Goal: Task Accomplishment & Management: Manage account settings

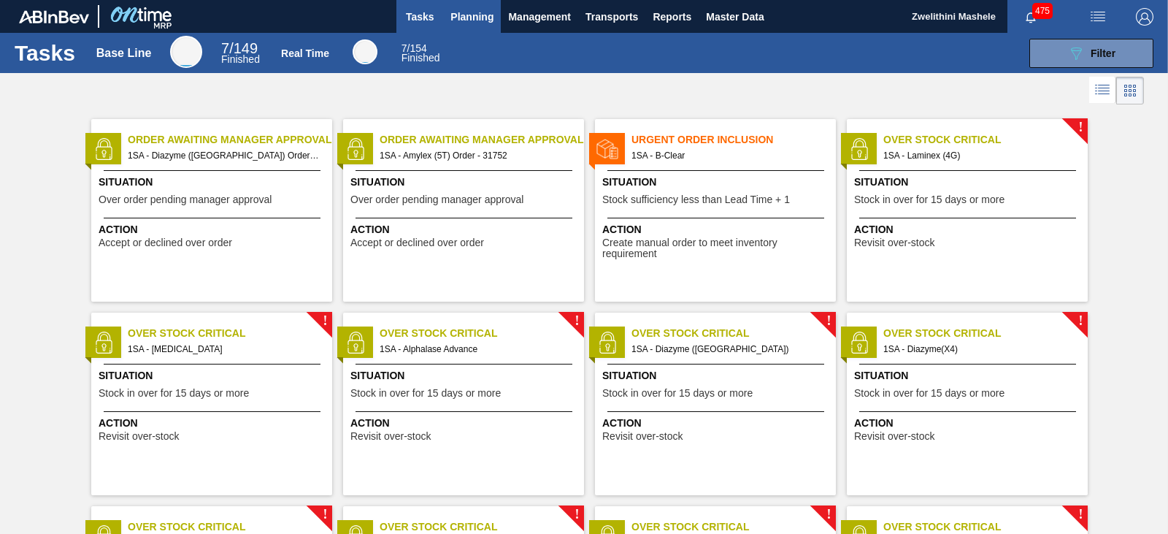
click at [471, 21] on span "Planning" at bounding box center [471, 17] width 43 height 18
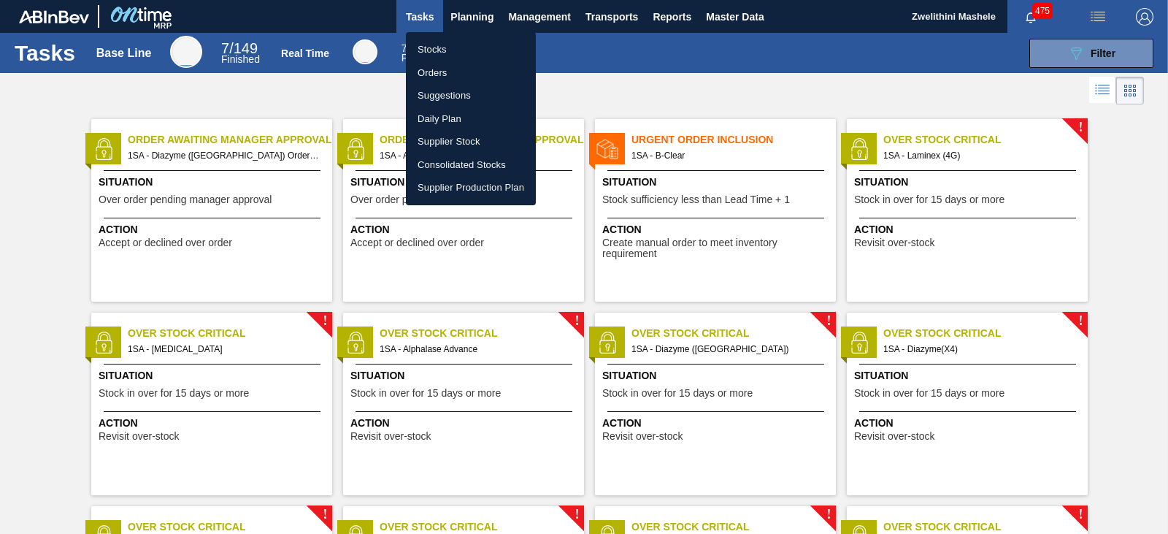
click at [429, 69] on li "Orders" at bounding box center [471, 72] width 130 height 23
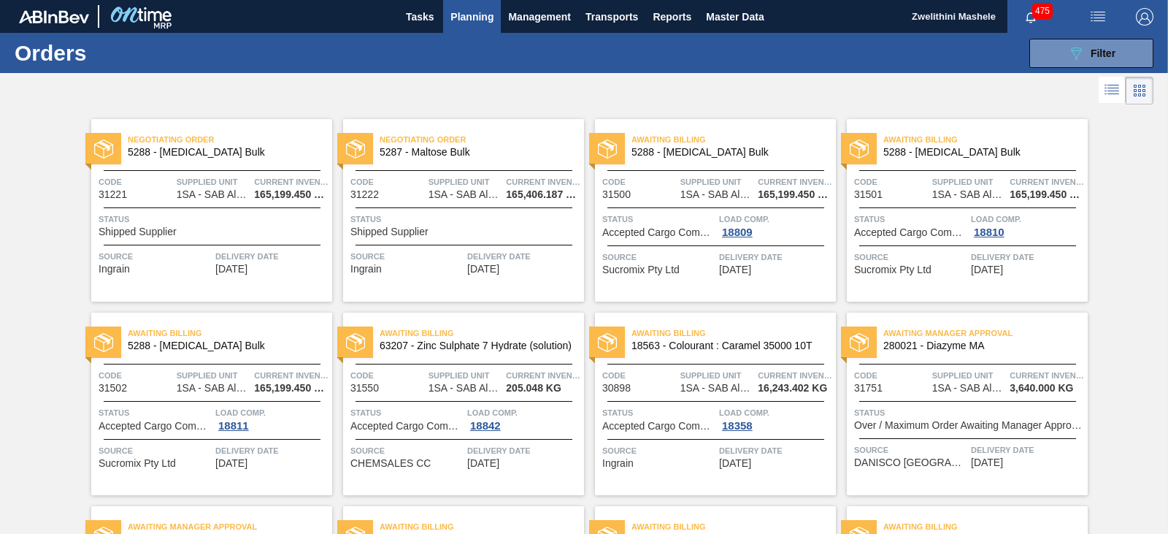
click at [1018, 344] on span "280021 - Diazyme MA" at bounding box center [979, 345] width 193 height 11
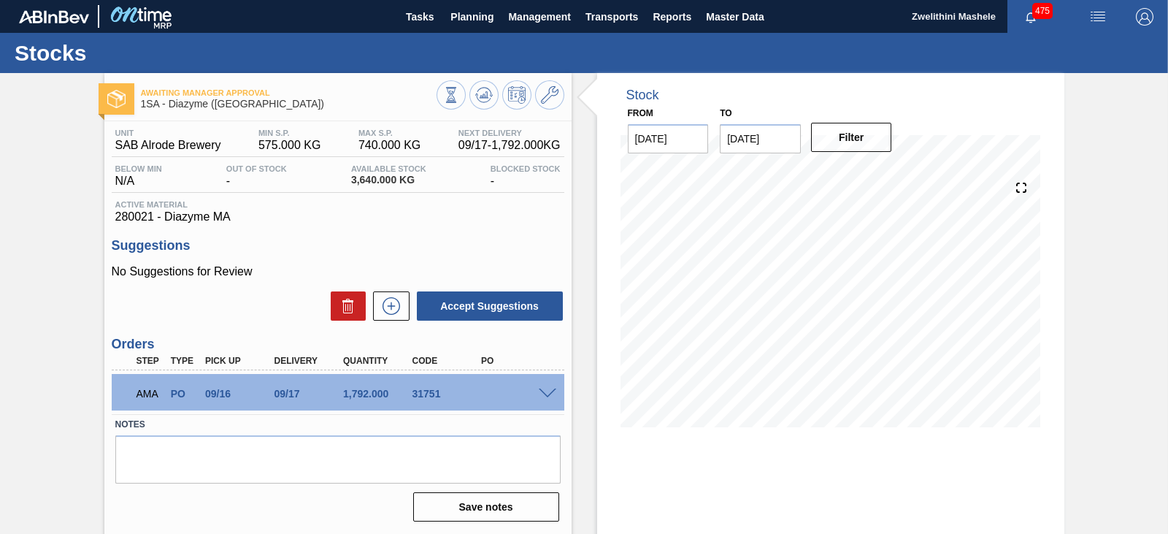
click at [547, 392] on span at bounding box center [548, 393] width 18 height 11
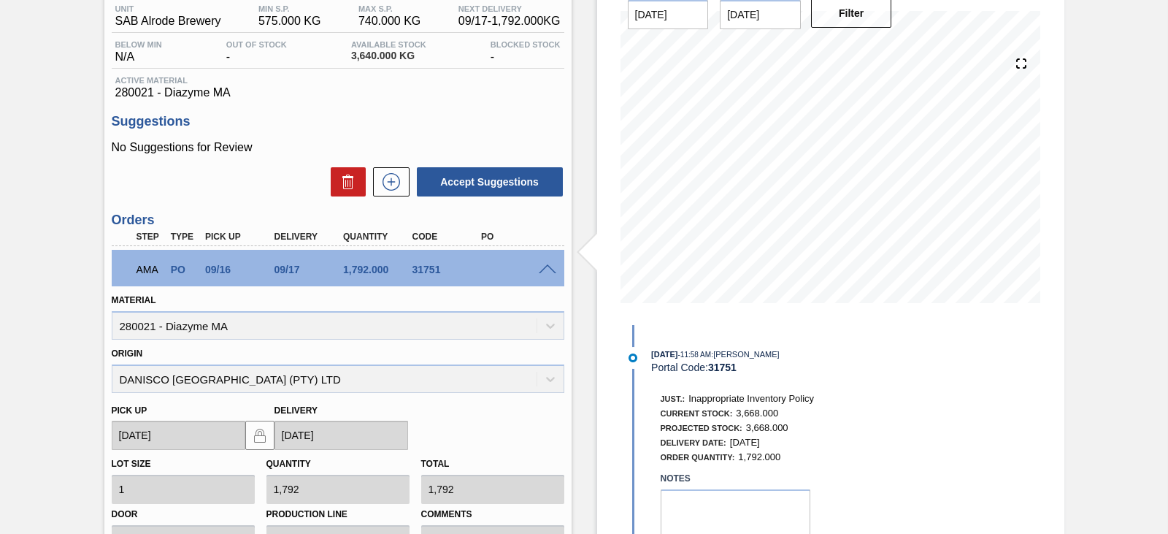
scroll to position [219, 0]
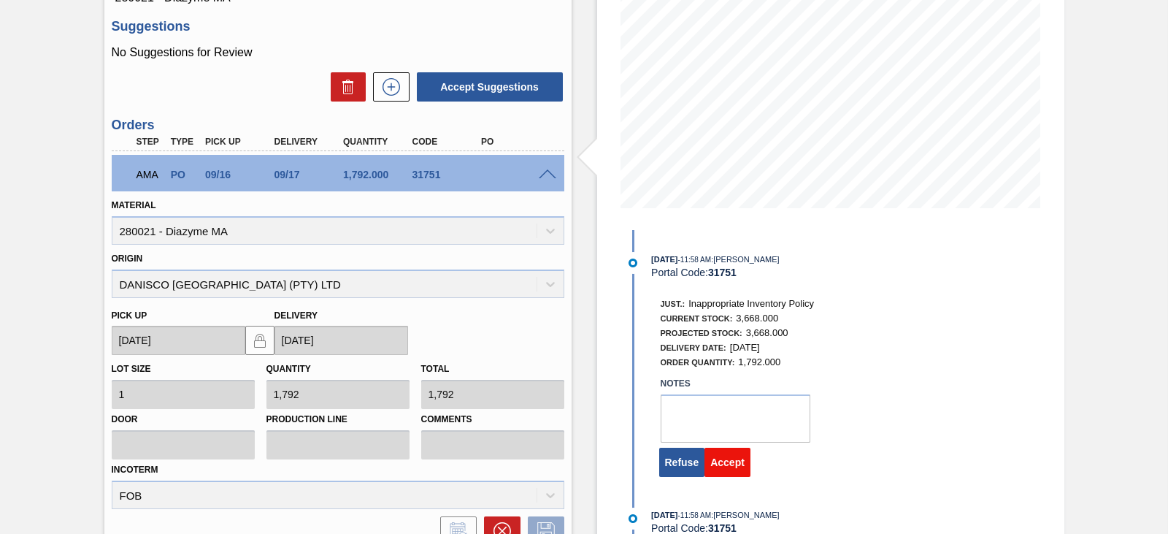
click at [719, 464] on button "Accept" at bounding box center [727, 461] width 46 height 29
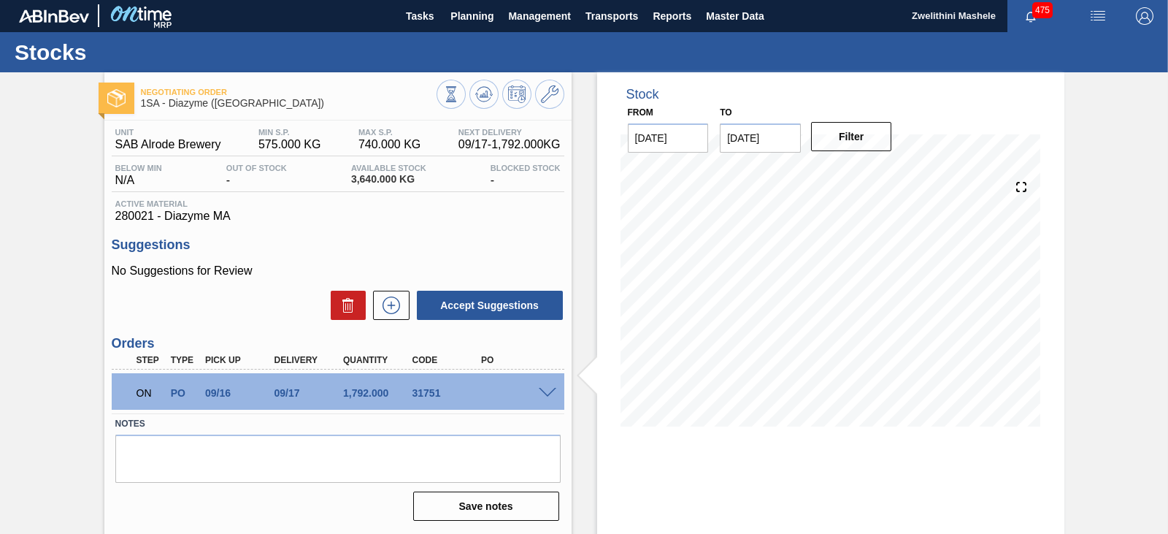
scroll to position [0, 0]
click at [472, 14] on span "Planning" at bounding box center [471, 17] width 43 height 18
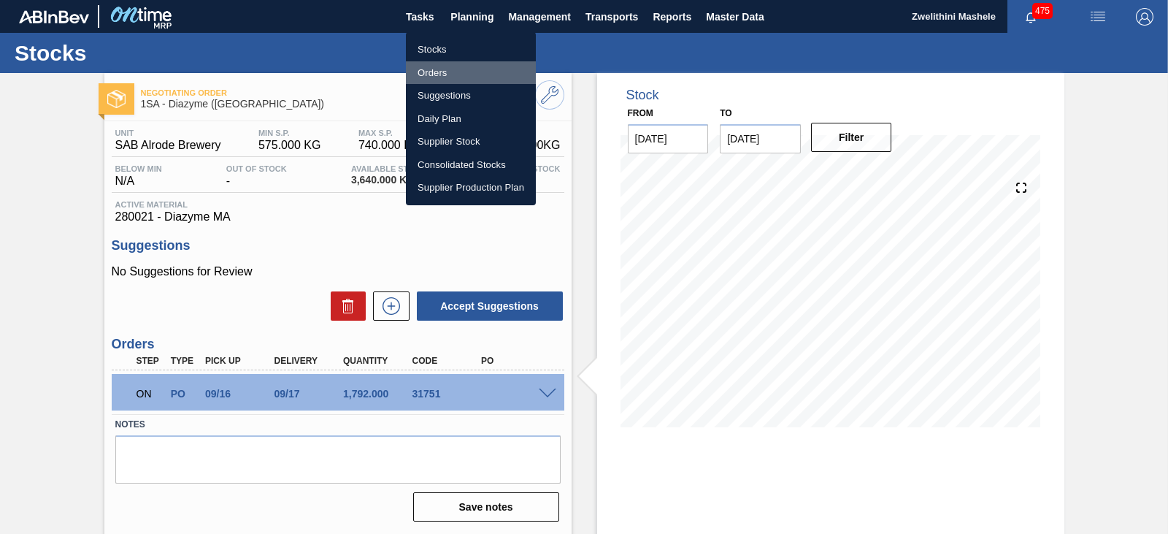
click at [435, 69] on li "Orders" at bounding box center [471, 72] width 130 height 23
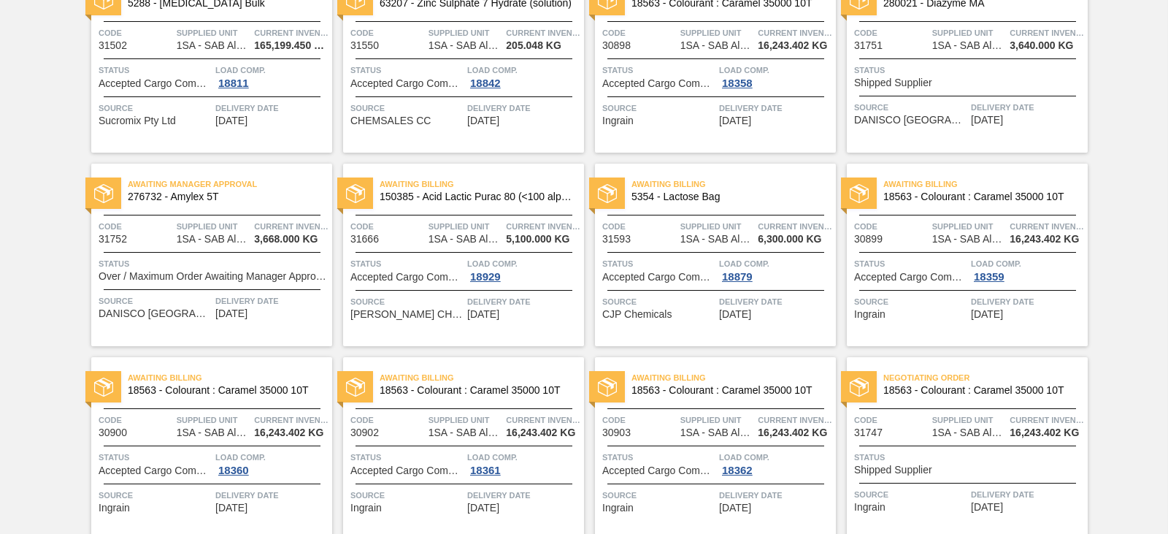
scroll to position [304, 0]
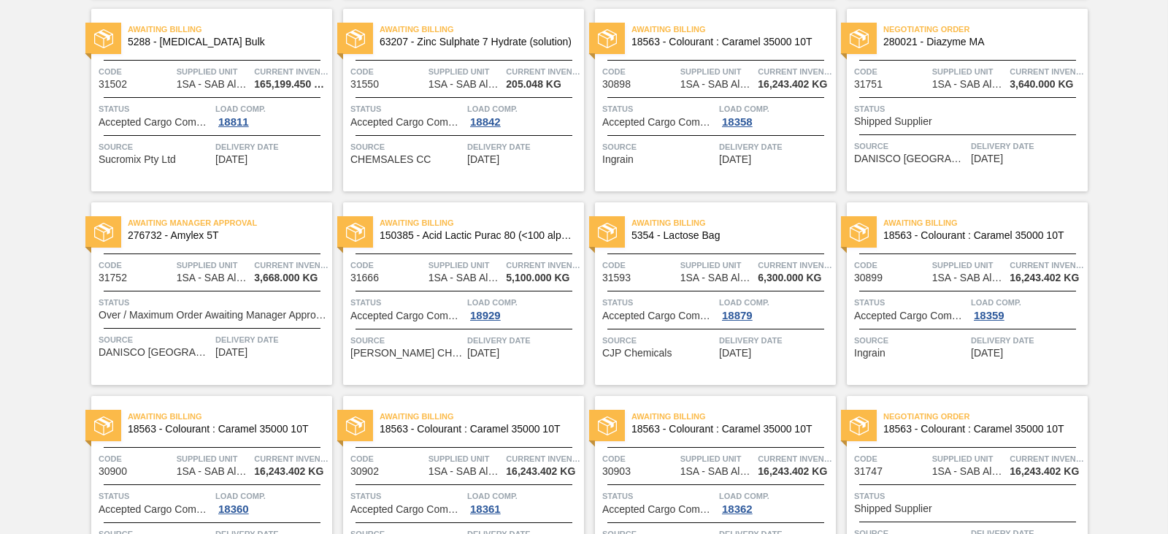
click at [252, 240] on span "276732 - Amylex 5T" at bounding box center [224, 235] width 193 height 11
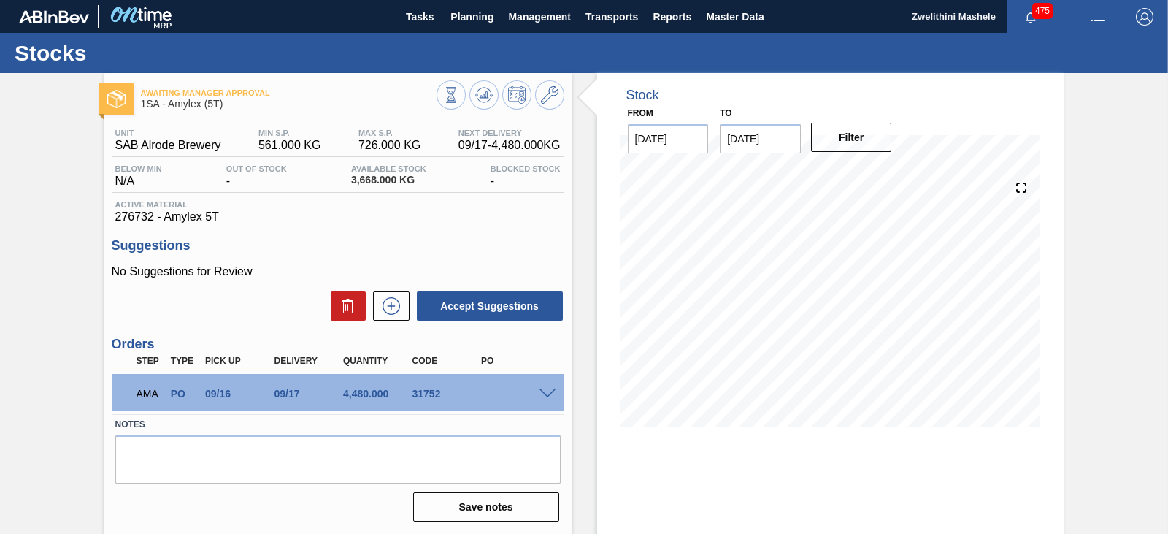
click at [550, 396] on span at bounding box center [548, 393] width 18 height 11
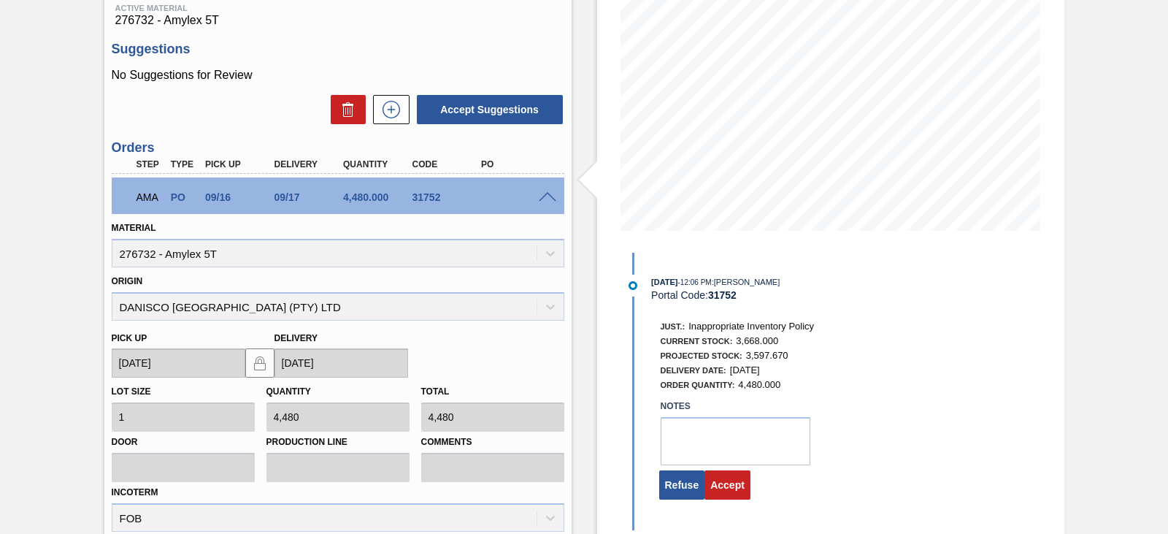
scroll to position [219, 0]
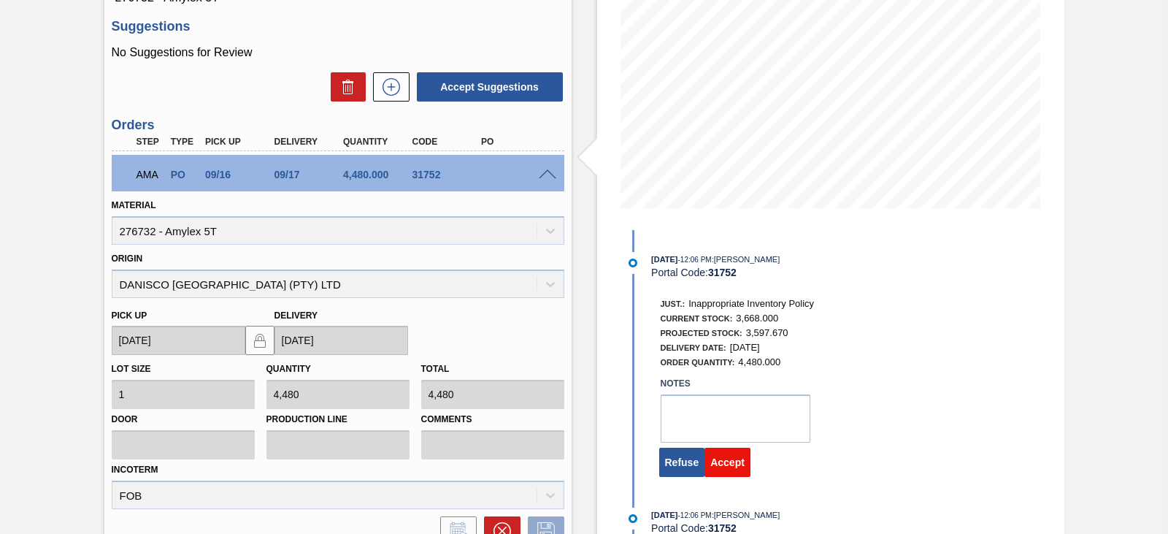
click at [724, 465] on button "Accept" at bounding box center [727, 461] width 46 height 29
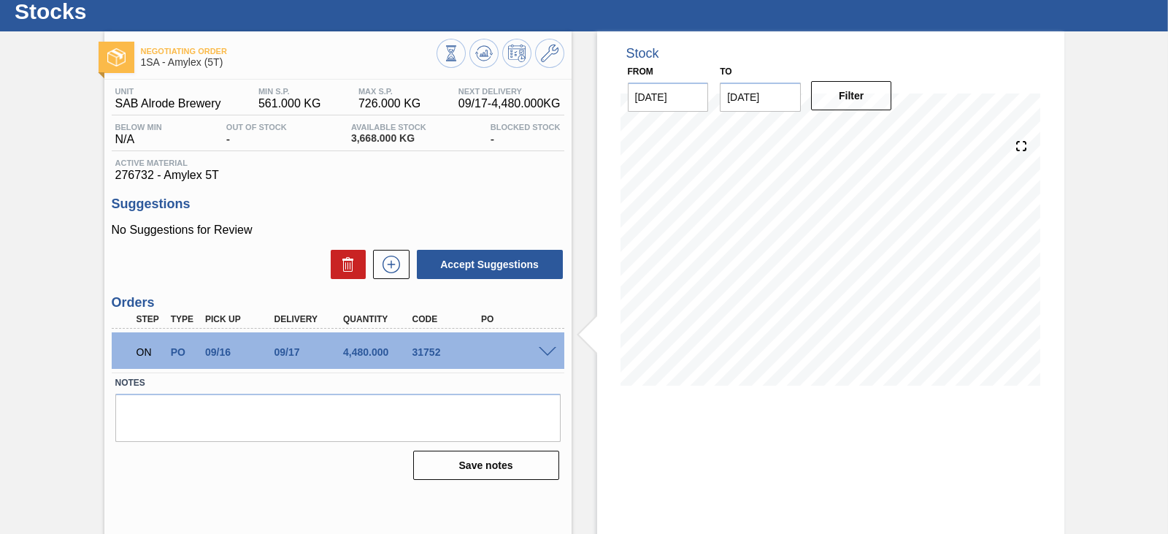
scroll to position [0, 0]
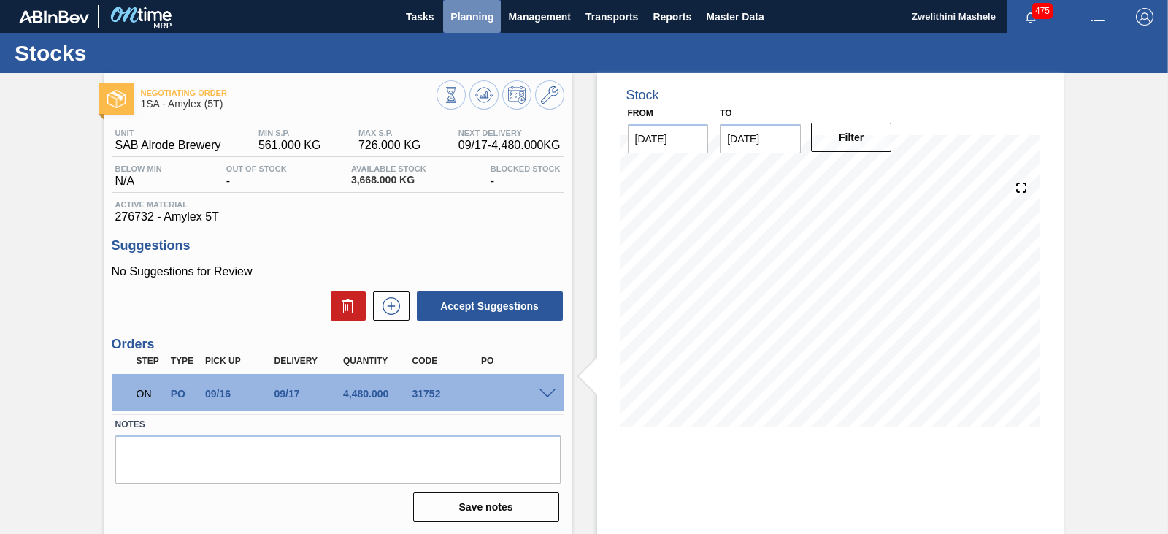
click at [473, 9] on span "Planning" at bounding box center [471, 17] width 43 height 18
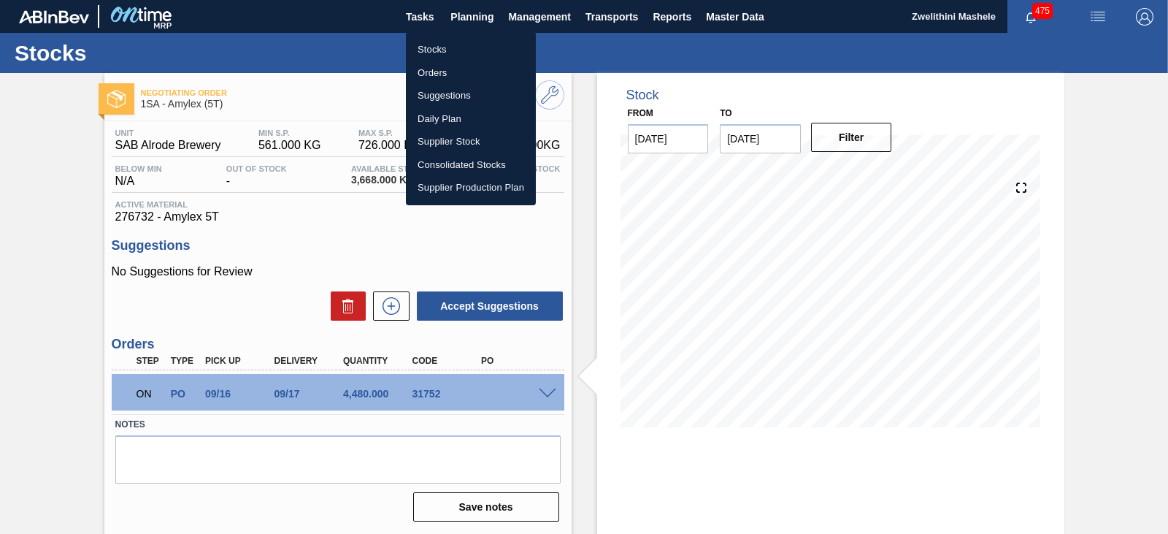
click at [435, 74] on li "Orders" at bounding box center [471, 72] width 130 height 23
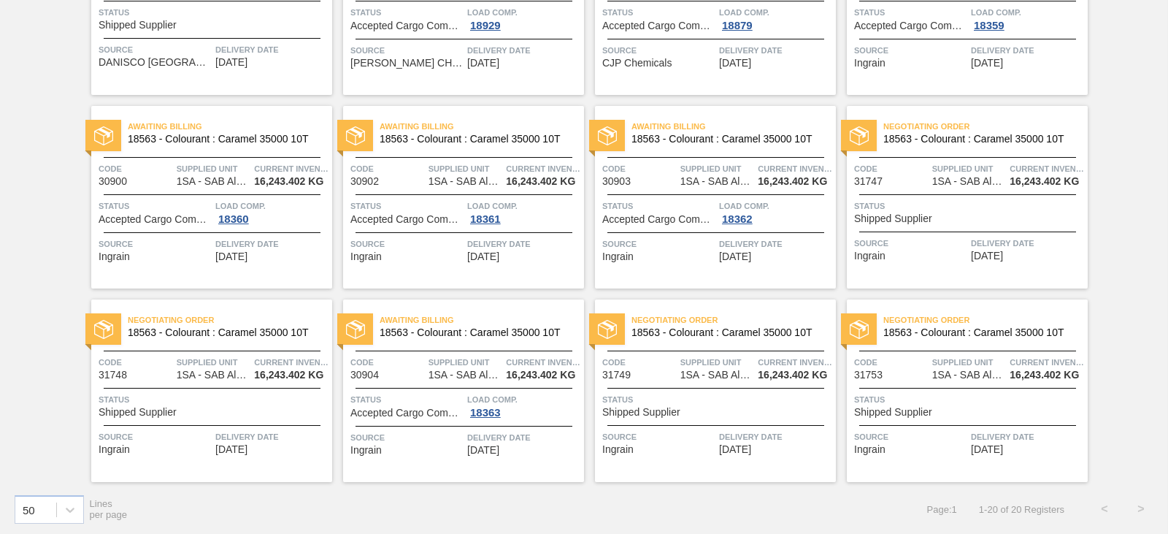
scroll to position [596, 0]
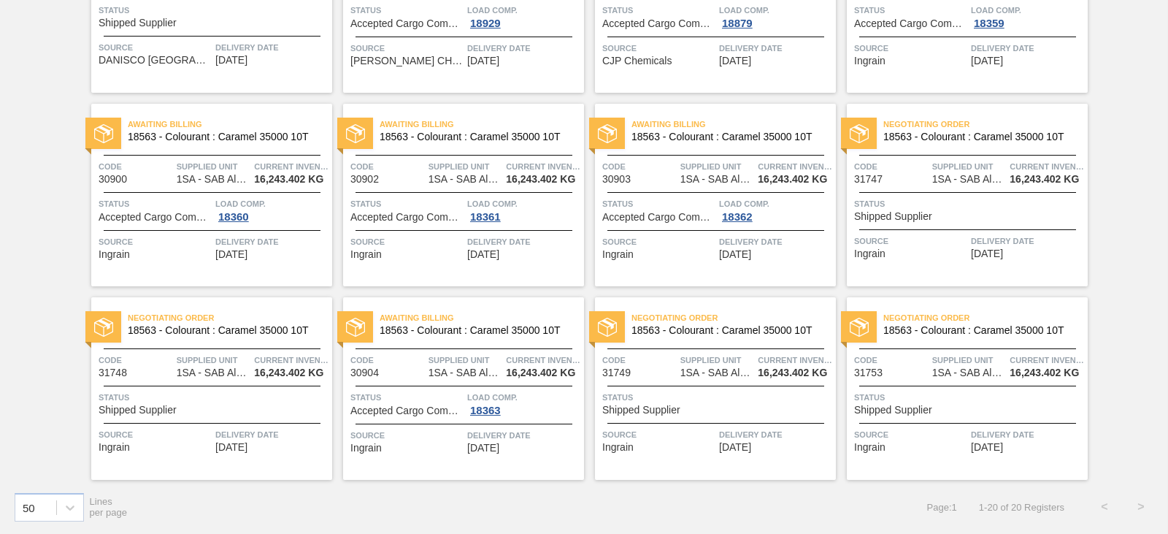
click at [766, 312] on span "Negotiating Order" at bounding box center [733, 317] width 204 height 15
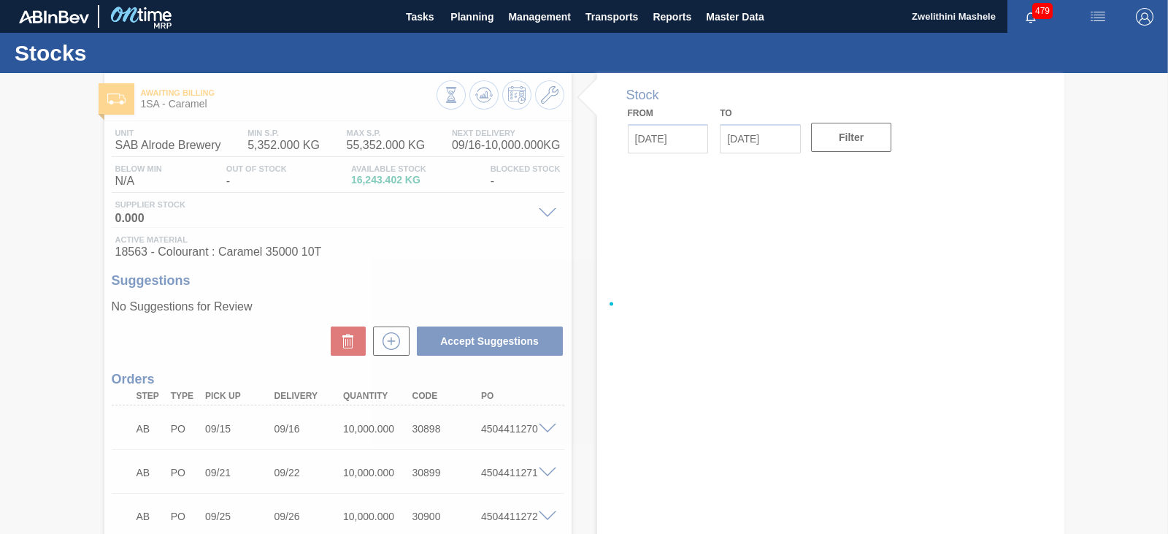
type input "[DATE]"
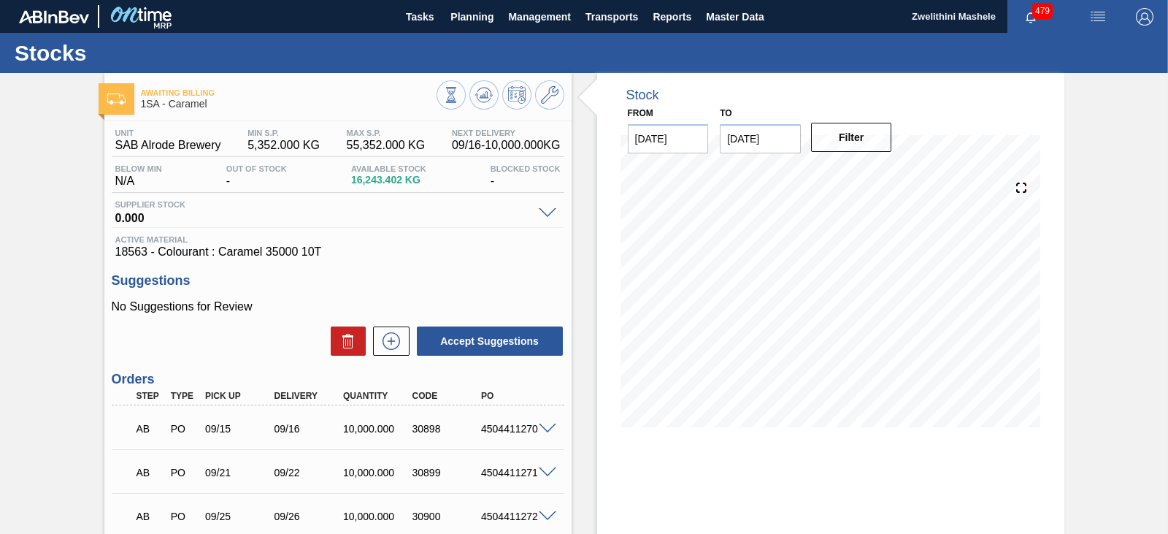
click at [1041, 12] on span "479" at bounding box center [1042, 11] width 20 height 16
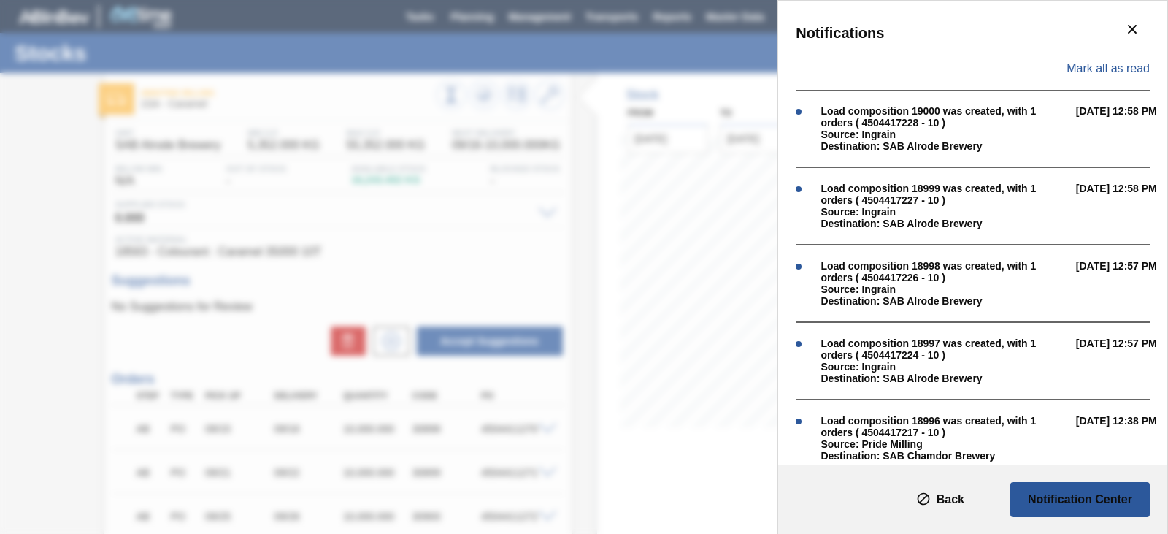
click at [1131, 69] on span "Mark all as read" at bounding box center [1107, 68] width 83 height 13
